Goal: Check status: Check status

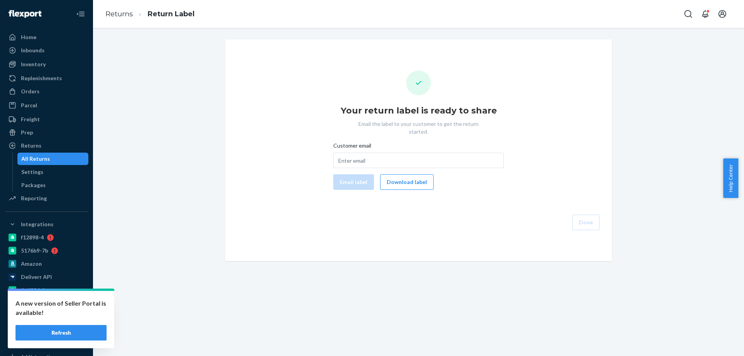
click at [46, 98] on ul "Home Inbounds Shipping Plans Problems Inventory Products Branded Packaging Repl…" at bounding box center [47, 118] width 84 height 174
click at [46, 94] on div "Orders" at bounding box center [46, 91] width 82 height 11
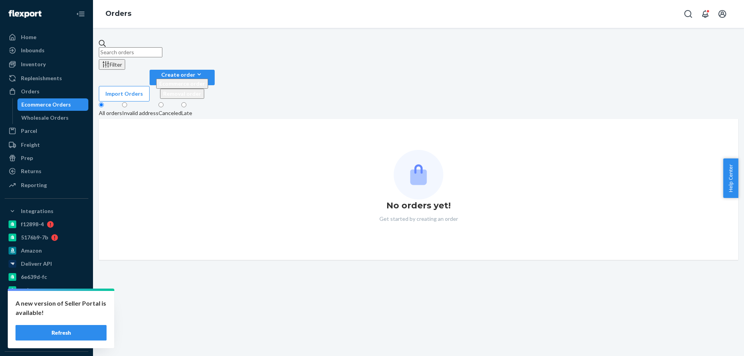
click at [162, 47] on input "text" at bounding box center [131, 52] width 64 height 10
paste input "1894072"
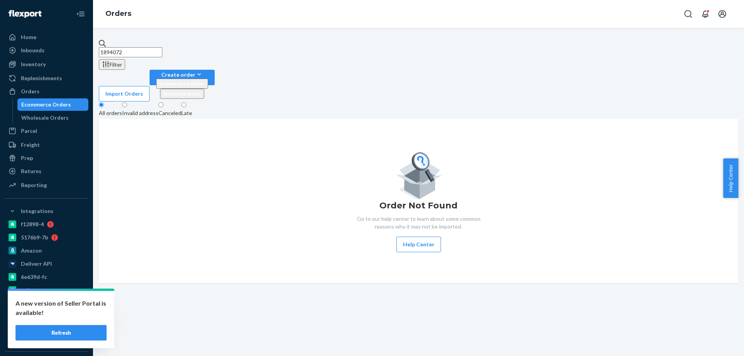
drag, startPoint x: 127, startPoint y: 48, endPoint x: 83, endPoint y: 49, distance: 44.2
click at [83, 50] on div "Home Inbounds Shipping Plans Problems Inventory Products Branded Packaging Repl…" at bounding box center [372, 178] width 744 height 356
click at [162, 48] on input "1894072" at bounding box center [131, 52] width 64 height 10
drag, startPoint x: 163, startPoint y: 50, endPoint x: 21, endPoint y: 53, distance: 141.9
click at [21, 53] on div "Home Inbounds Shipping Plans Problems Inventory Products Branded Packaging Repl…" at bounding box center [372, 178] width 744 height 356
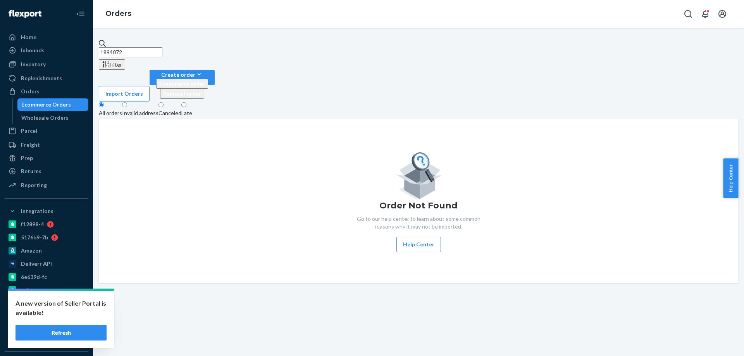
paste input "203234"
drag, startPoint x: 128, startPoint y: 47, endPoint x: 103, endPoint y: 48, distance: 25.6
click at [103, 48] on div "2032342 Filter Import Orders Create order Ecommerce order Removal order All ord…" at bounding box center [418, 162] width 639 height 244
click at [160, 52] on input "2032342" at bounding box center [131, 52] width 64 height 10
type input "2032342"
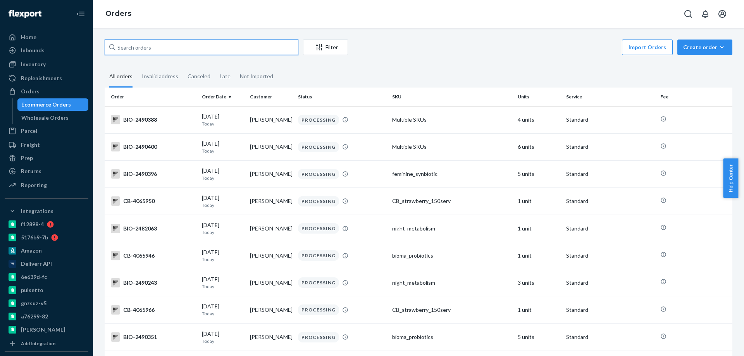
click at [199, 53] on input "text" at bounding box center [202, 48] width 194 height 16
paste input "2032342"
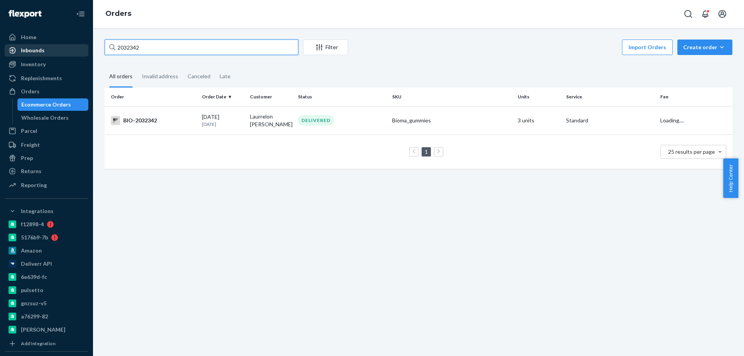
drag, startPoint x: 128, startPoint y: 46, endPoint x: 69, endPoint y: 47, distance: 58.9
click at [69, 47] on div "Home Inbounds Shipping Plans Problems Inventory Products Branded Packaging Repl…" at bounding box center [372, 178] width 744 height 356
drag, startPoint x: 143, startPoint y: 50, endPoint x: 49, endPoint y: 54, distance: 94.3
click at [49, 54] on div "Home Inbounds Shipping Plans Problems Inventory Products Branded Packaging Repl…" at bounding box center [372, 178] width 744 height 356
paste input "472556"
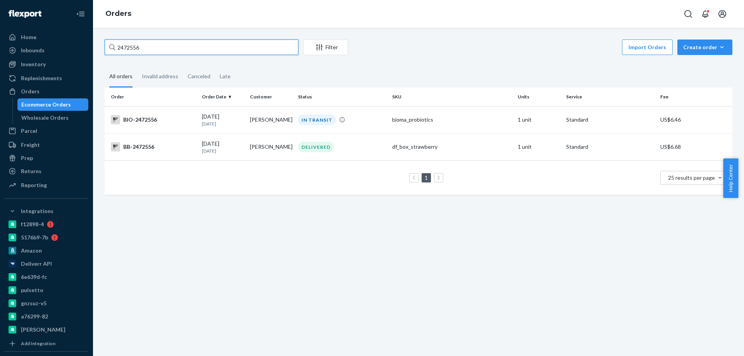
type input "2472556"
